Goal: Transaction & Acquisition: Purchase product/service

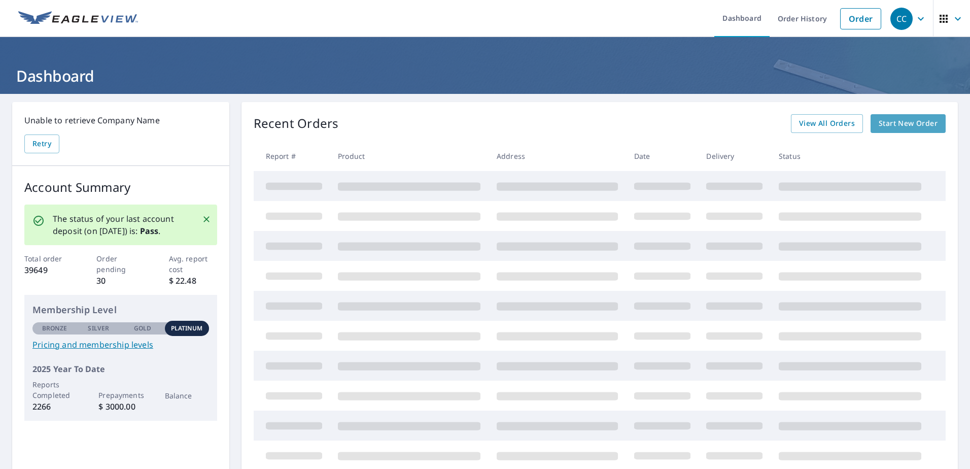
click at [899, 124] on span "Start New Order" at bounding box center [908, 123] width 59 height 13
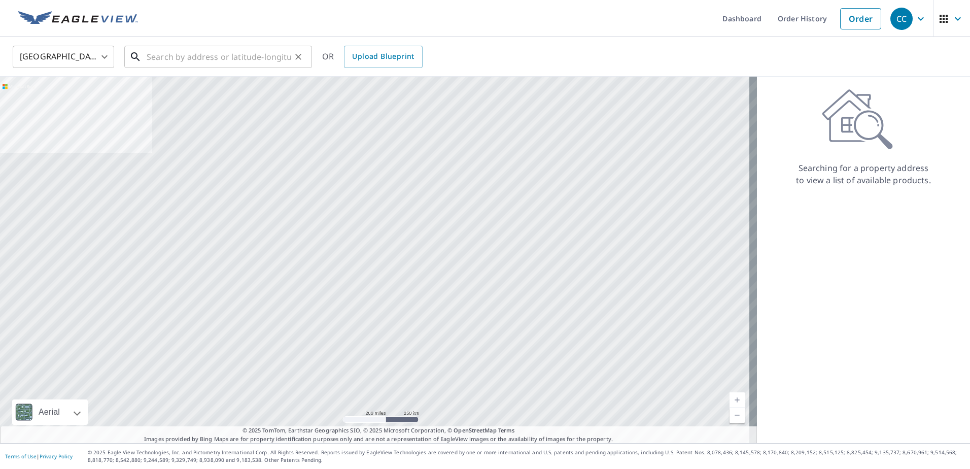
click at [230, 56] on input "text" at bounding box center [219, 57] width 145 height 28
paste input "[STREET_ADDRESS][PERSON_NAME]"
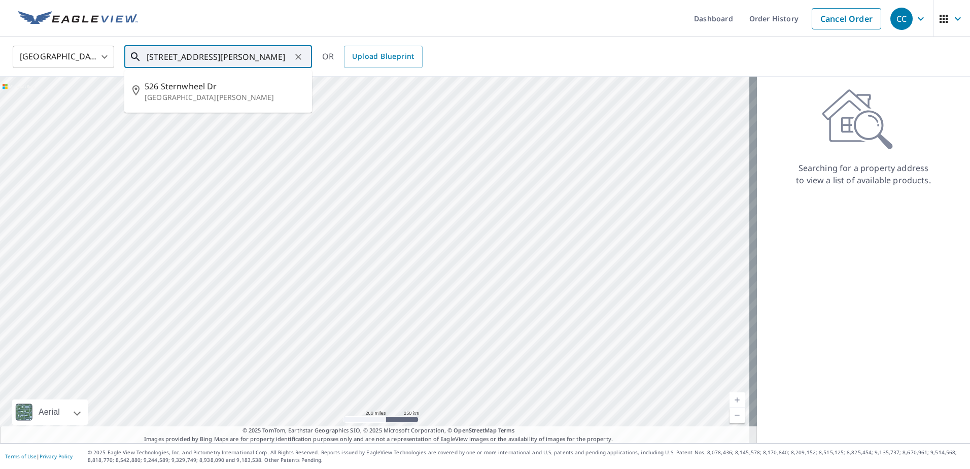
type input "[STREET_ADDRESS][PERSON_NAME]"
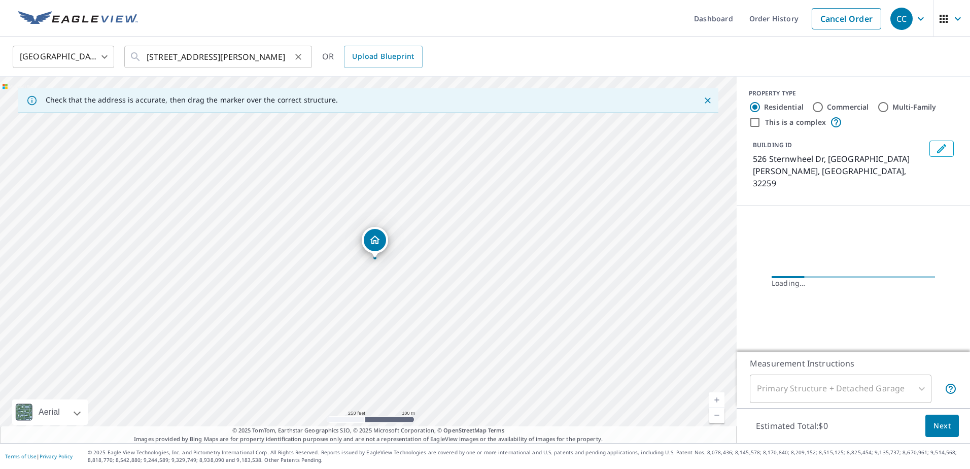
scroll to position [0, 0]
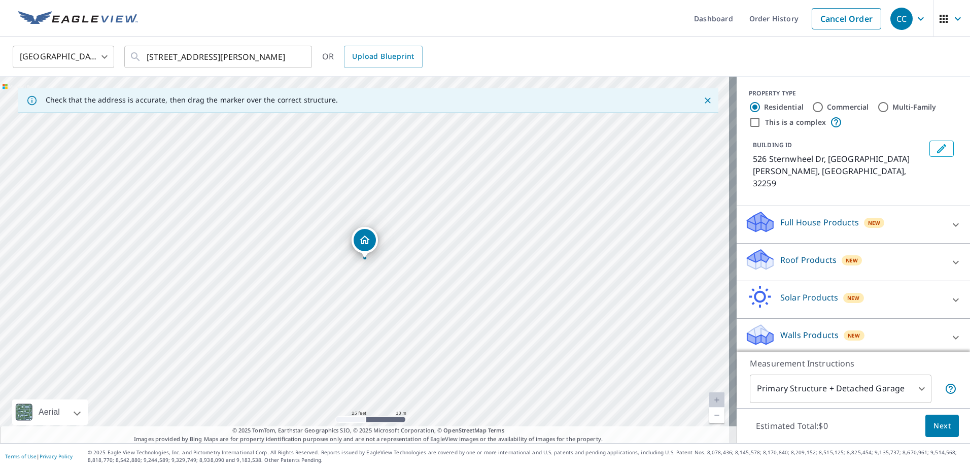
click at [780, 254] on p "Roof Products" at bounding box center [808, 260] width 56 height 12
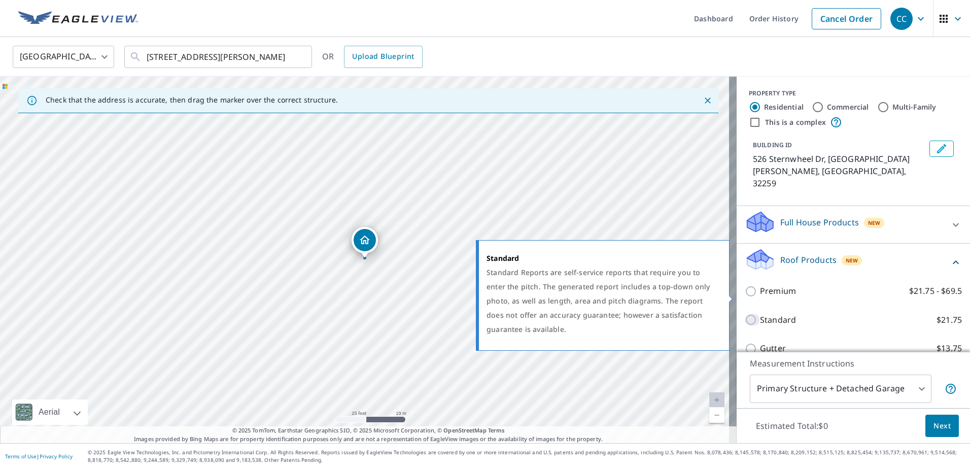
click at [745, 314] on input "Standard $21.75" at bounding box center [752, 320] width 15 height 12
checkbox input "true"
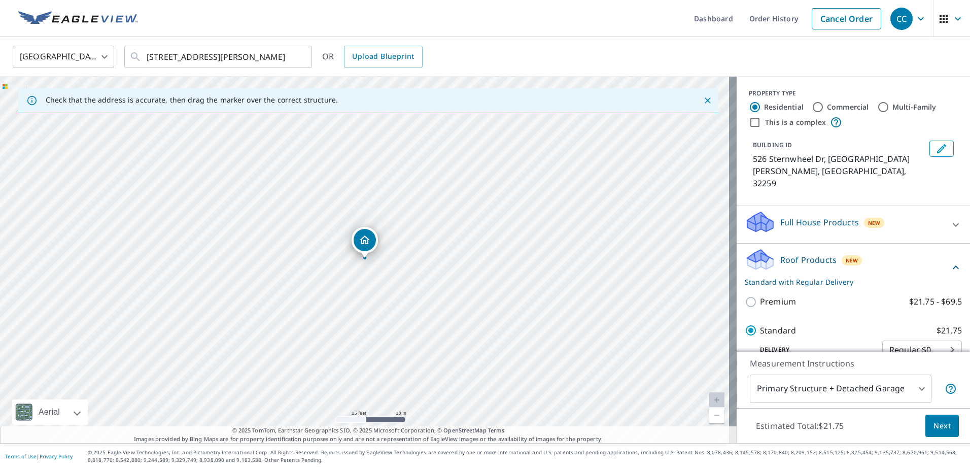
click at [808, 389] on body "CC CC Dashboard Order History Cancel Order CC [GEOGRAPHIC_DATA] US ​ [STREET_AD…" at bounding box center [485, 234] width 970 height 469
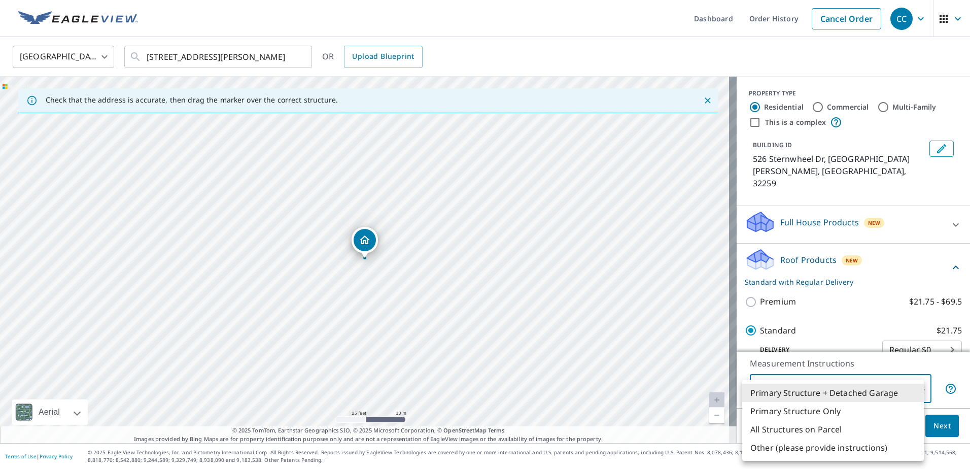
click at [800, 433] on li "All Structures on Parcel" at bounding box center [833, 429] width 182 height 18
type input "3"
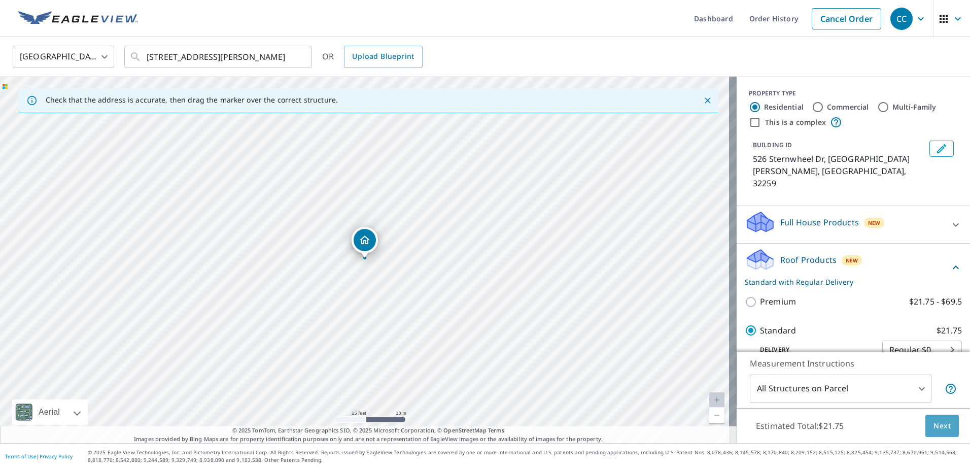
click at [948, 420] on button "Next" at bounding box center [941, 426] width 33 height 23
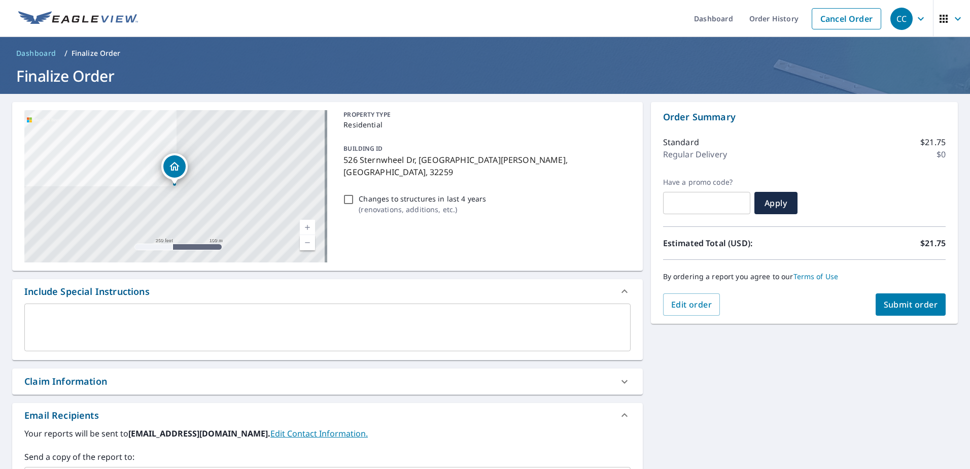
click at [149, 378] on div "Claim Information" at bounding box center [318, 381] width 588 height 14
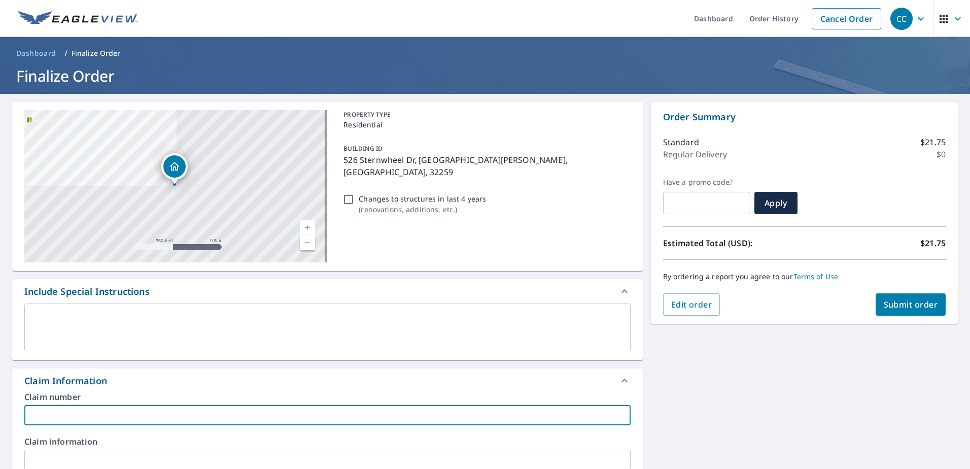
click at [101, 412] on input "text" at bounding box center [327, 415] width 606 height 20
paste input "8158713"
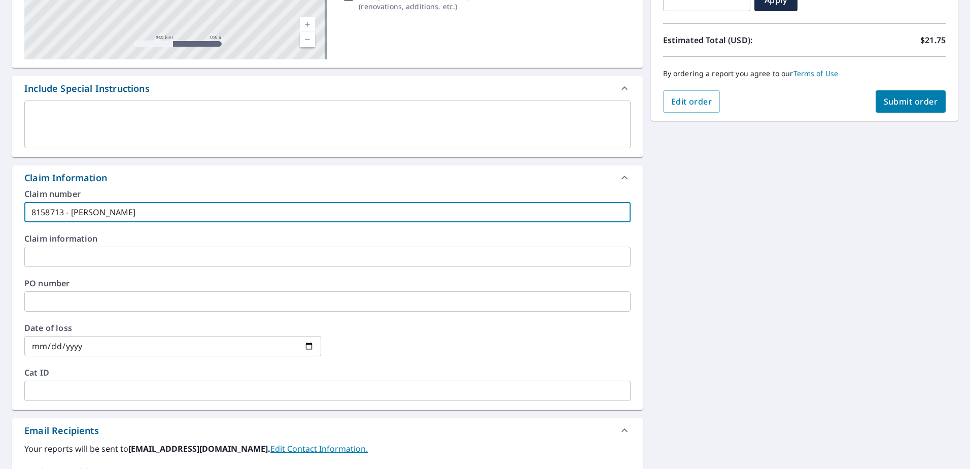
scroll to position [304, 0]
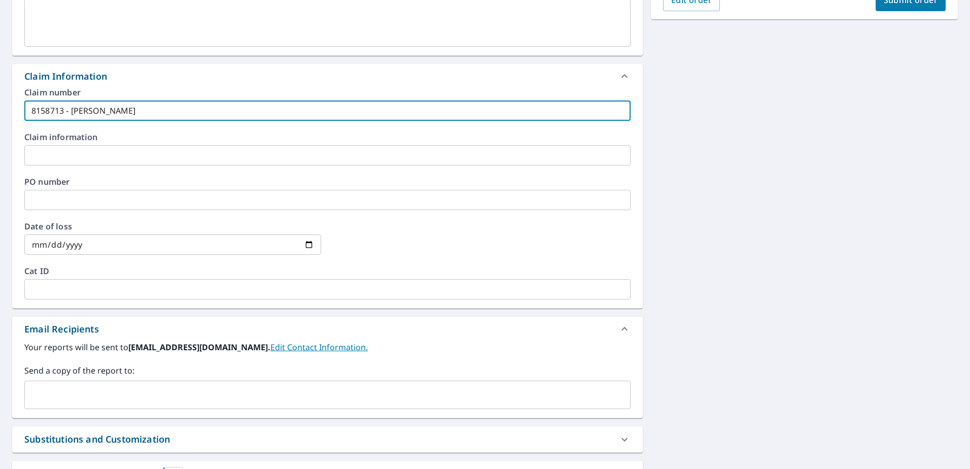
type input "8158713 - [PERSON_NAME]"
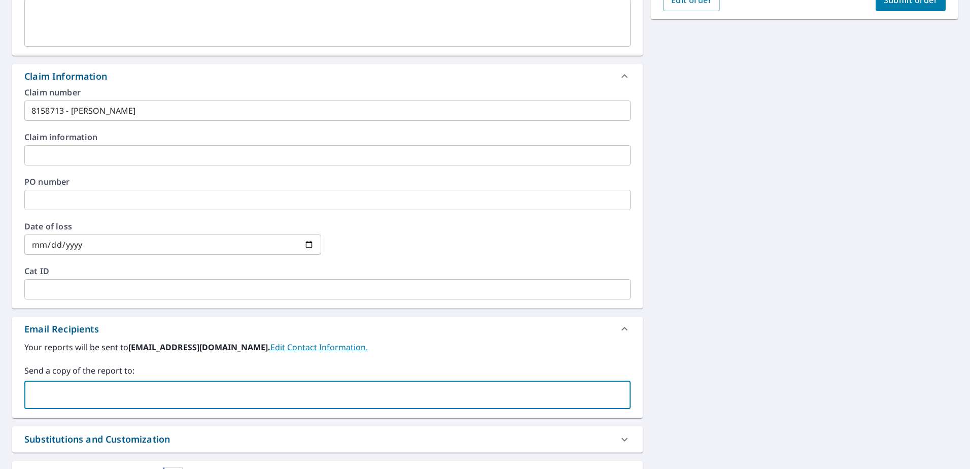
click at [113, 395] on input "text" at bounding box center [320, 394] width 582 height 19
type input "[EMAIL_ADDRESS][DOMAIN_NAME]"
click at [773, 183] on div "**********" at bounding box center [485, 157] width 970 height 737
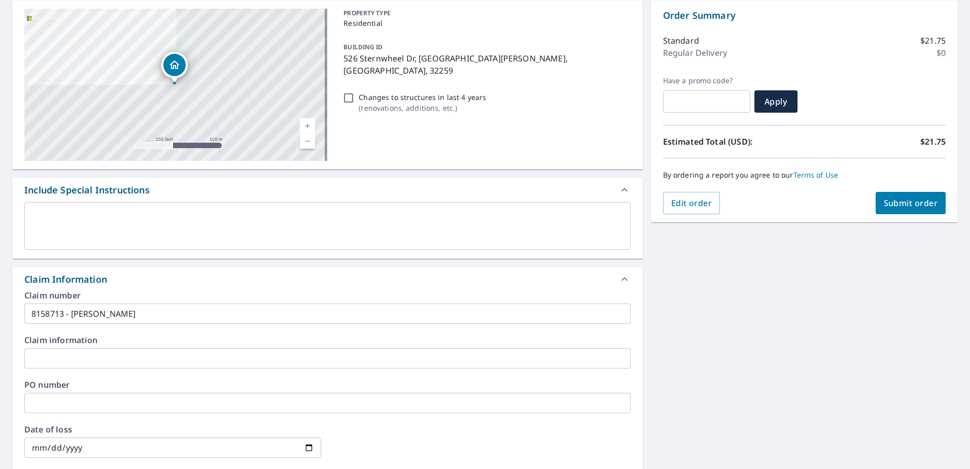
scroll to position [51, 0]
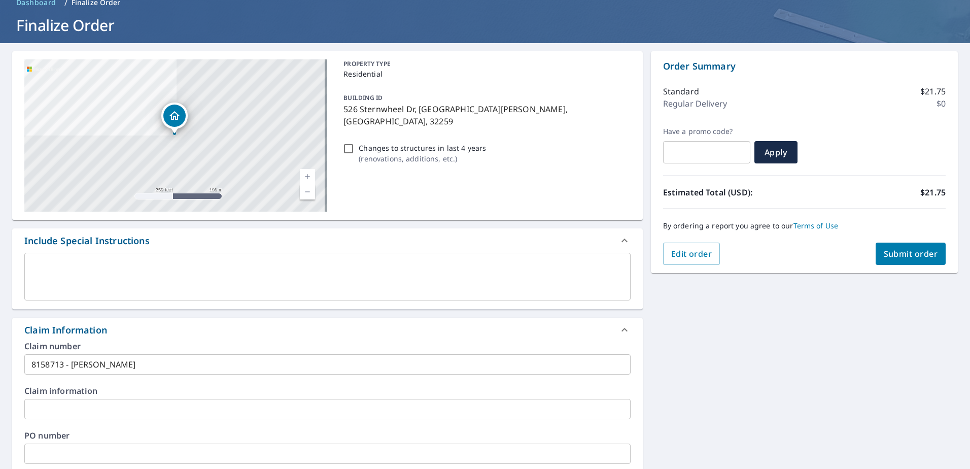
click at [898, 244] on div "Order Summary Standard $21.75 Regular Delivery $0 Have a promo code? ​ Apply Es…" at bounding box center [804, 162] width 307 height 222
click at [898, 244] on button "Submit order" at bounding box center [911, 254] width 71 height 22
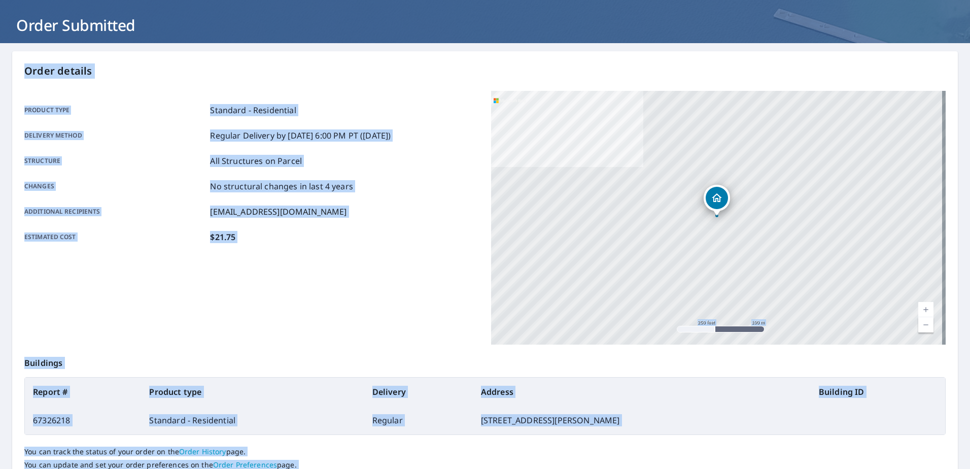
click at [405, 183] on div "Changes No structural changes in last 4 years" at bounding box center [251, 186] width 455 height 12
